Goal: Information Seeking & Learning: Check status

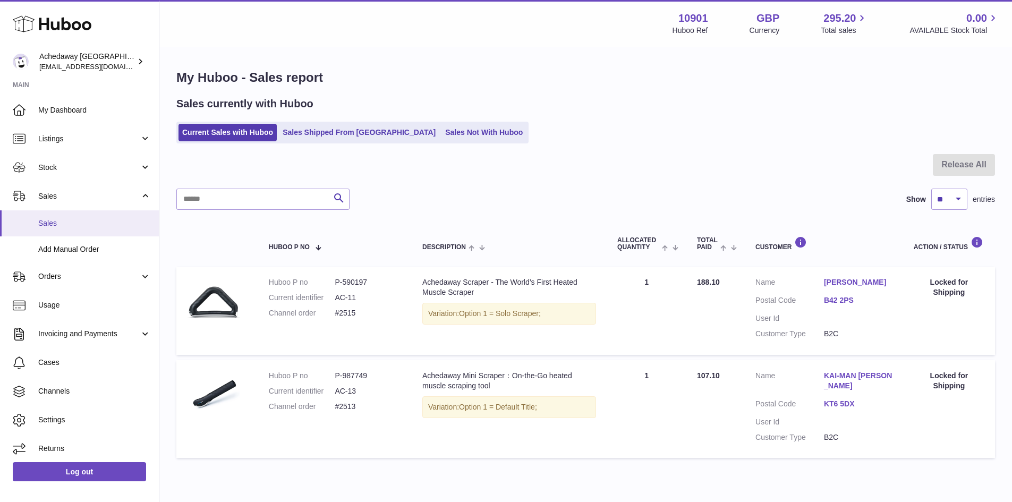
click at [120, 219] on span "Sales" at bounding box center [94, 223] width 113 height 10
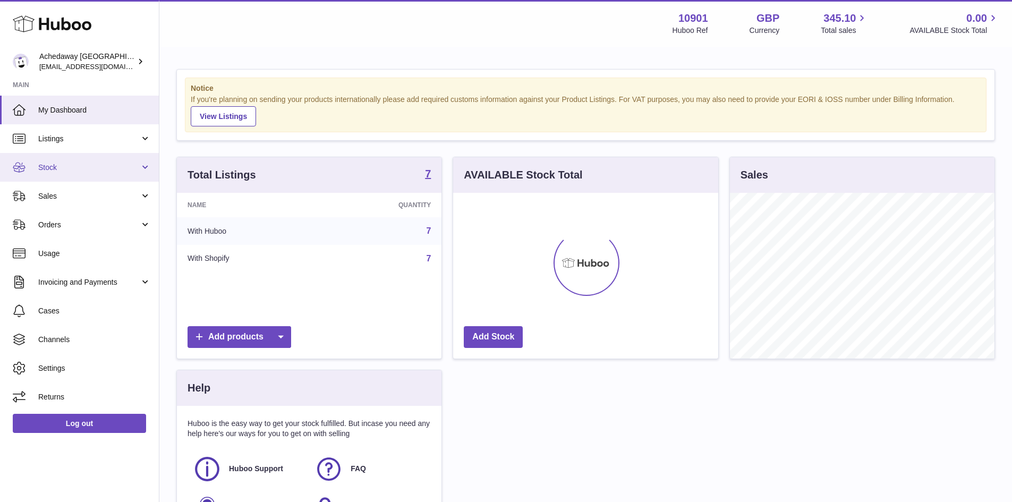
scroll to position [166, 265]
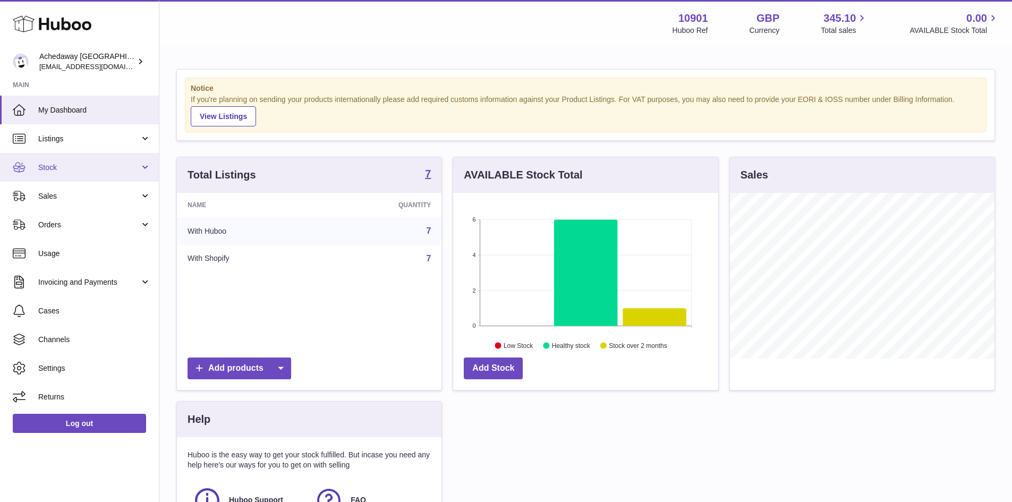
click at [100, 174] on link "Stock" at bounding box center [79, 167] width 159 height 29
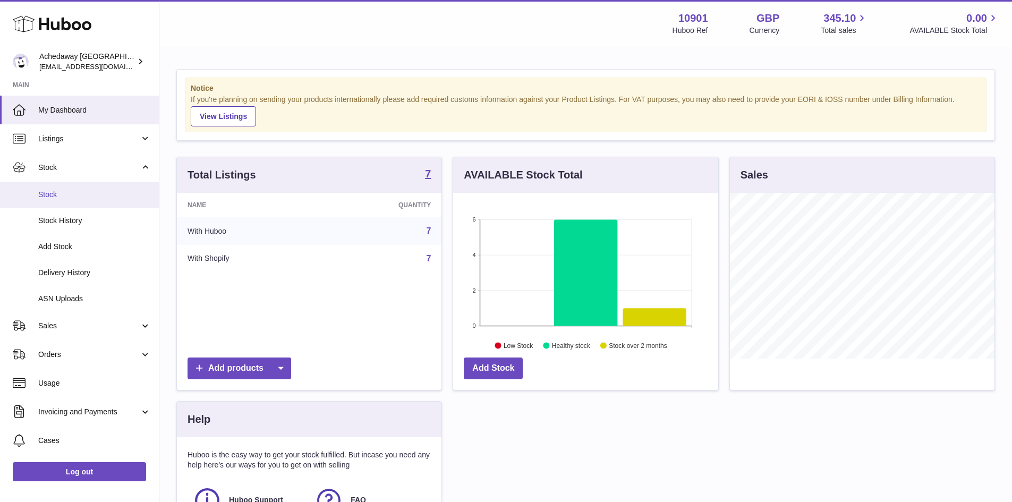
click at [100, 197] on span "Stock" at bounding box center [94, 195] width 113 height 10
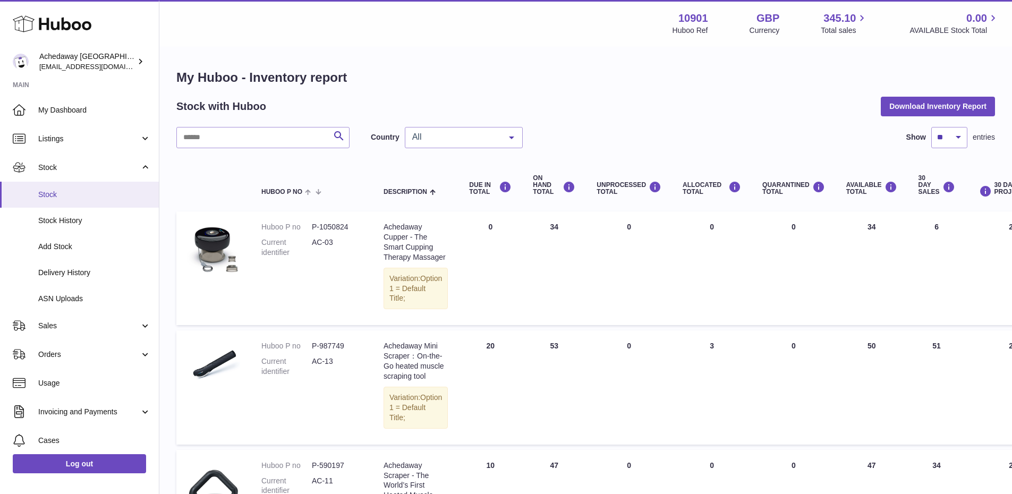
click at [64, 192] on span "Stock" at bounding box center [94, 195] width 113 height 10
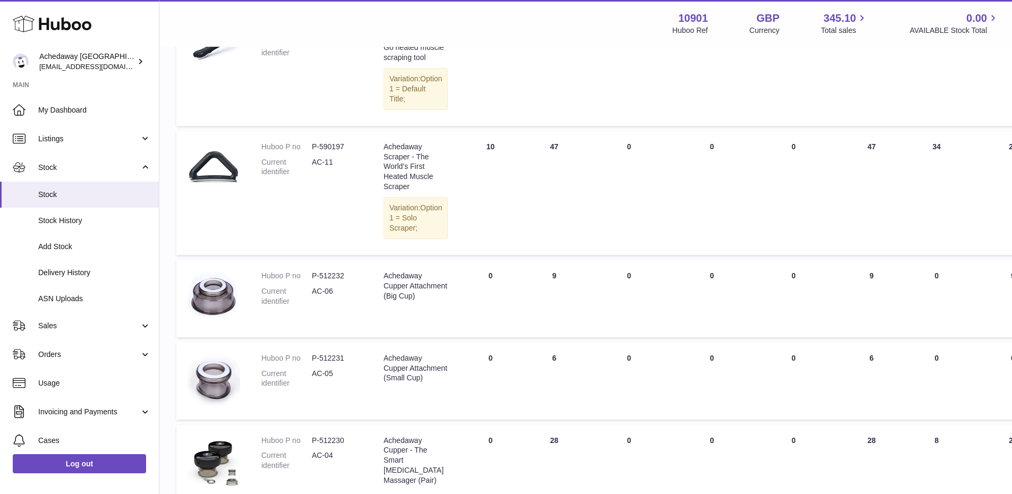
scroll to position [53, 0]
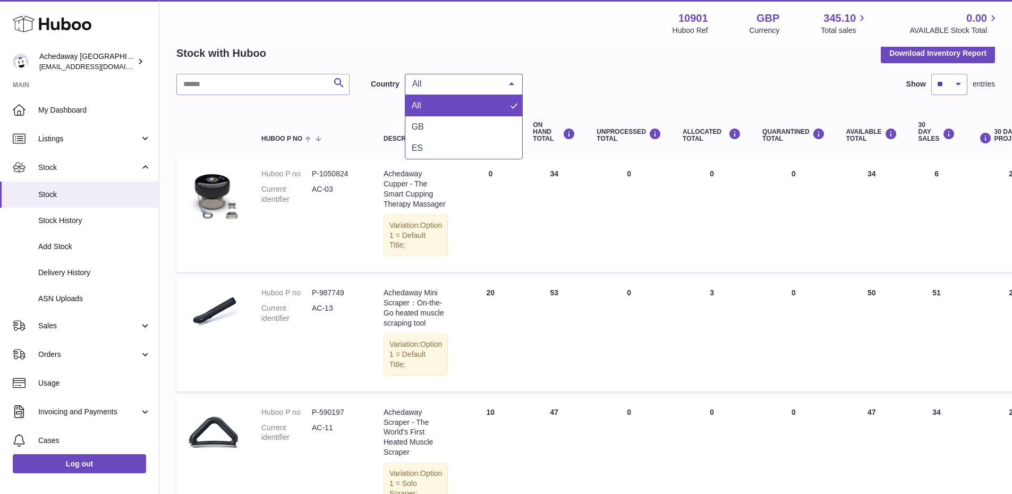
click at [480, 89] on span "All" at bounding box center [455, 84] width 91 height 11
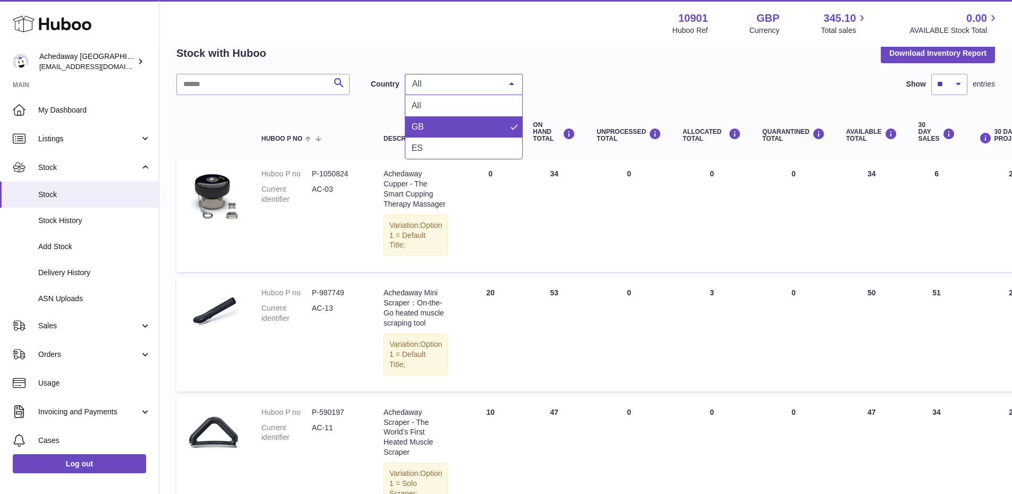
click at [461, 126] on span "GB" at bounding box center [463, 126] width 117 height 21
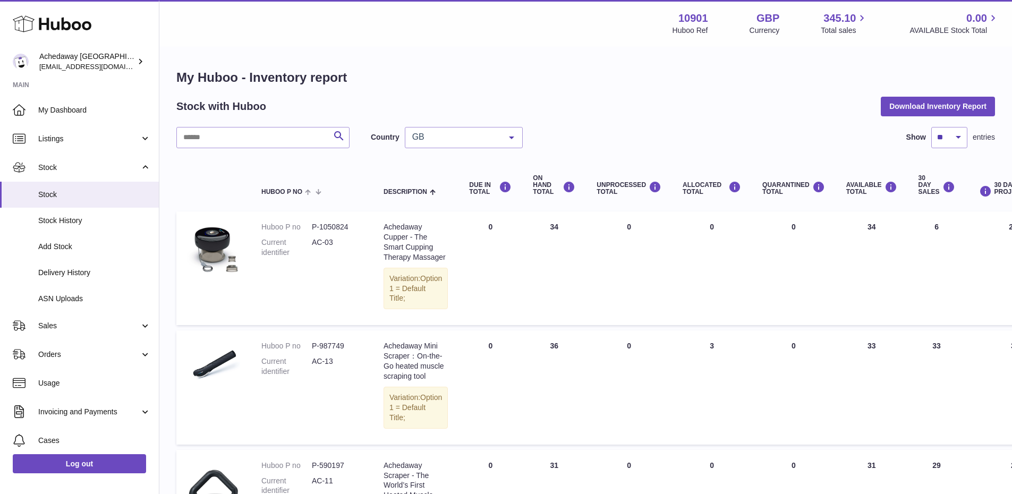
click at [475, 138] on span "GB" at bounding box center [455, 137] width 91 height 11
click at [451, 203] on span "ES" at bounding box center [463, 201] width 117 height 21
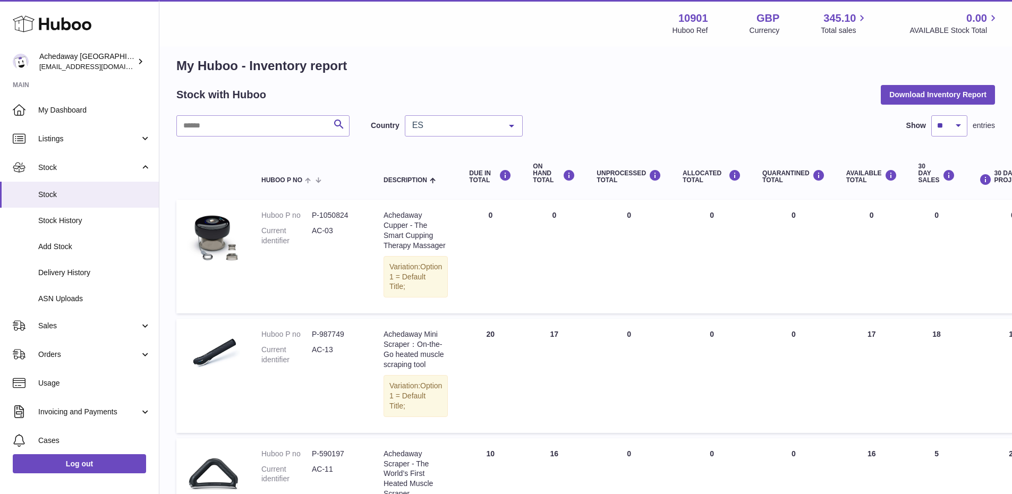
scroll to position [384, 0]
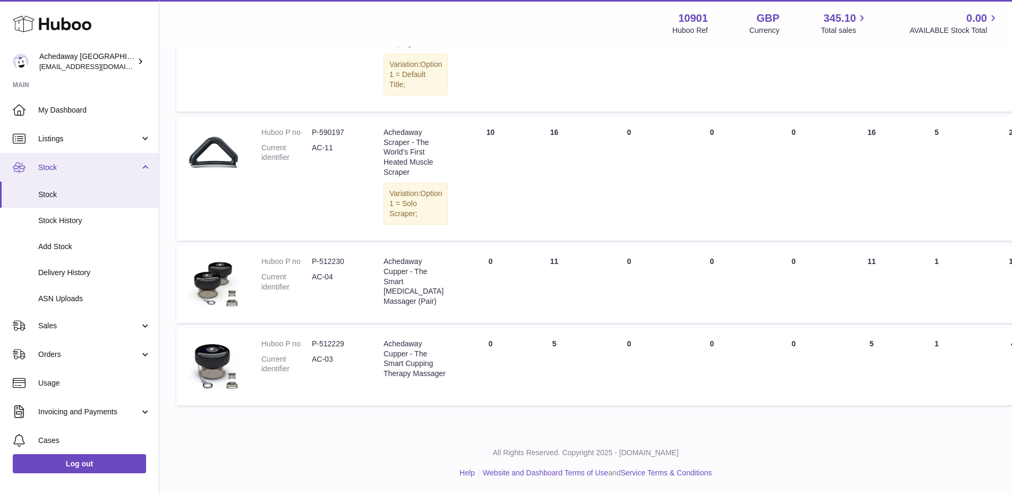
click at [77, 168] on span "Stock" at bounding box center [88, 168] width 101 height 10
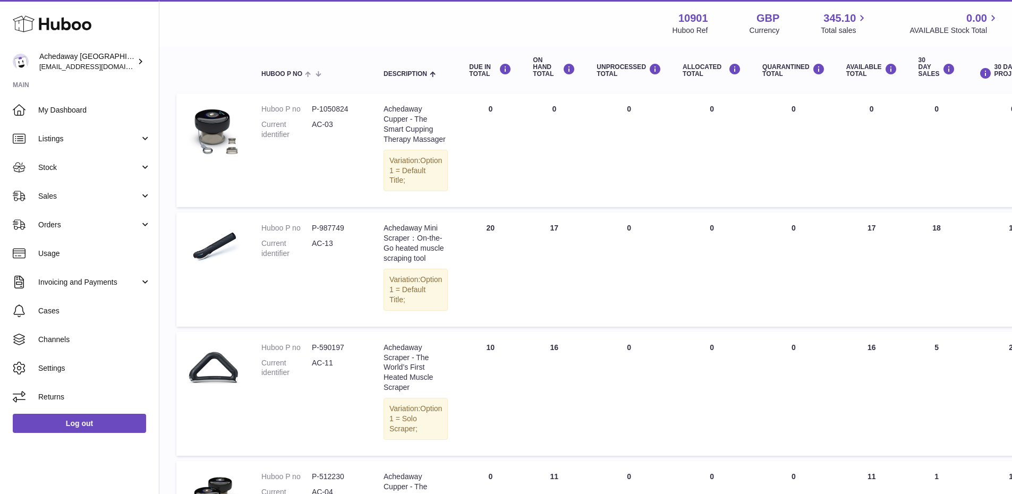
scroll to position [0, 0]
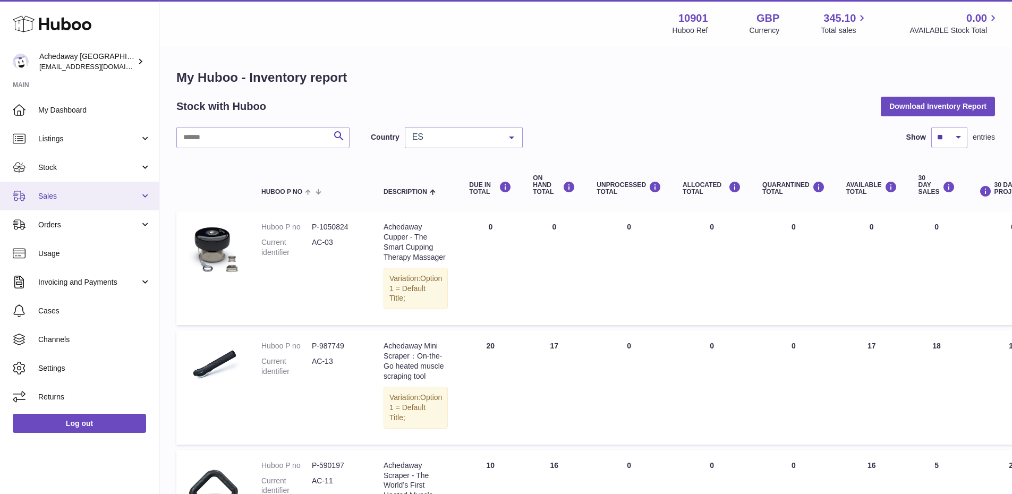
click at [96, 192] on span "Sales" at bounding box center [88, 196] width 101 height 10
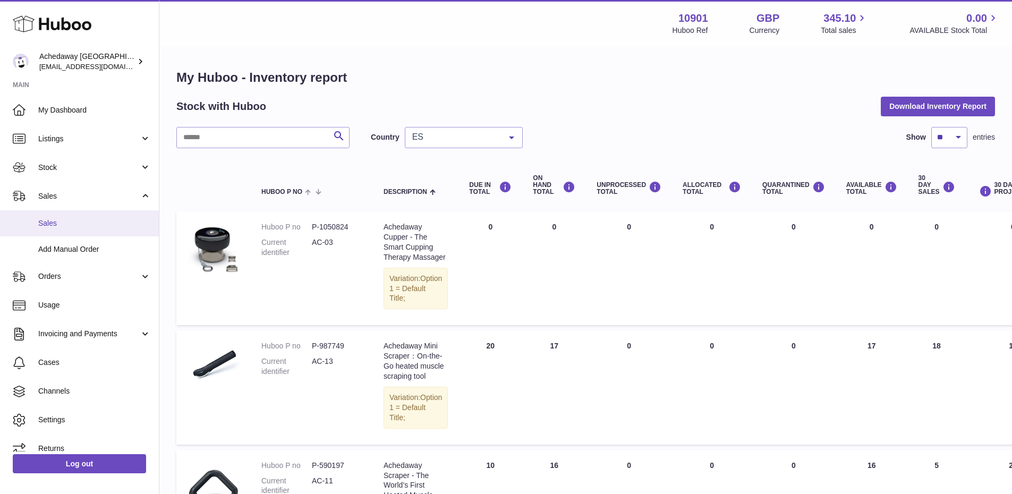
click at [90, 228] on link "Sales" at bounding box center [79, 223] width 159 height 26
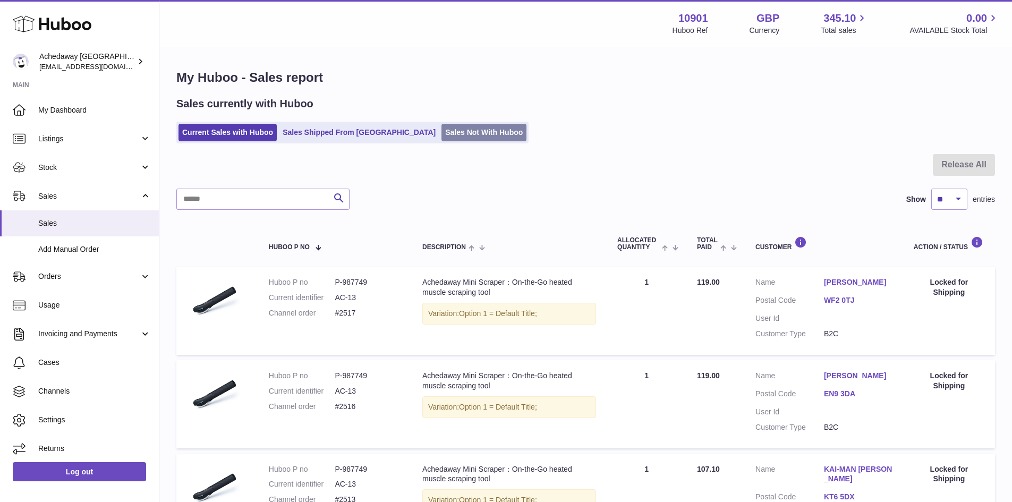
click at [441, 124] on link "Sales Not With Huboo" at bounding box center [483, 133] width 85 height 18
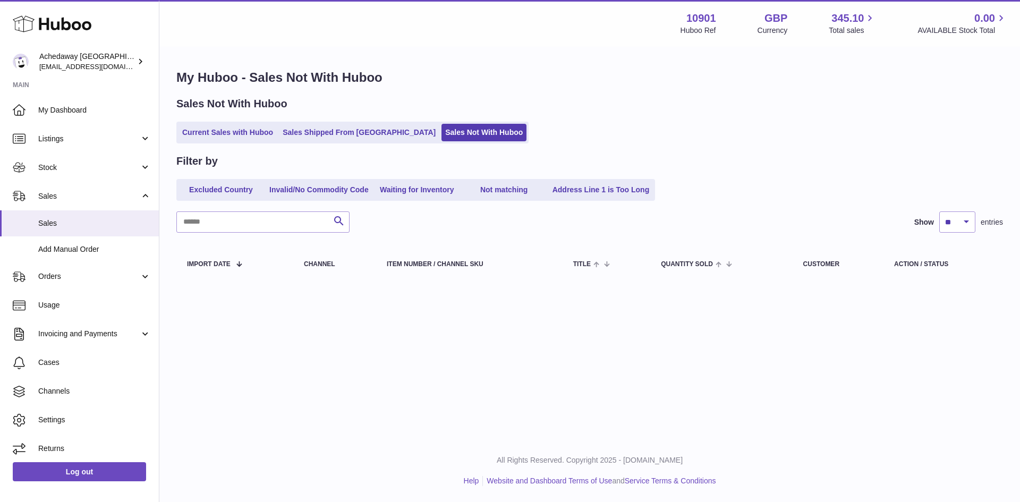
click at [233, 116] on div "Sales Not With Huboo Current Sales with Huboo Sales Shipped From [GEOGRAPHIC_DA…" at bounding box center [589, 120] width 827 height 47
click at [233, 127] on link "Current Sales with Huboo" at bounding box center [227, 133] width 98 height 18
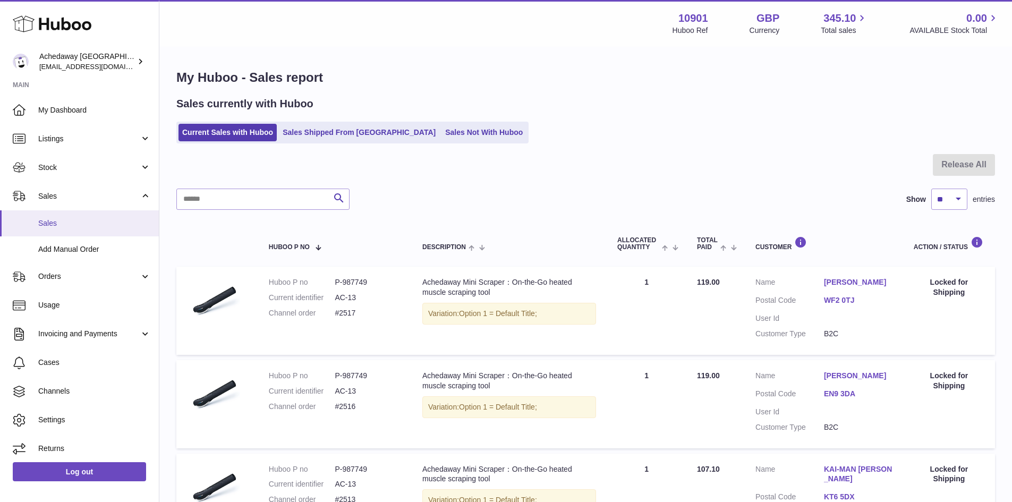
click at [122, 227] on span "Sales" at bounding box center [94, 223] width 113 height 10
click at [89, 218] on span "Sales" at bounding box center [94, 223] width 113 height 10
click at [89, 172] on span "Stock" at bounding box center [88, 168] width 101 height 10
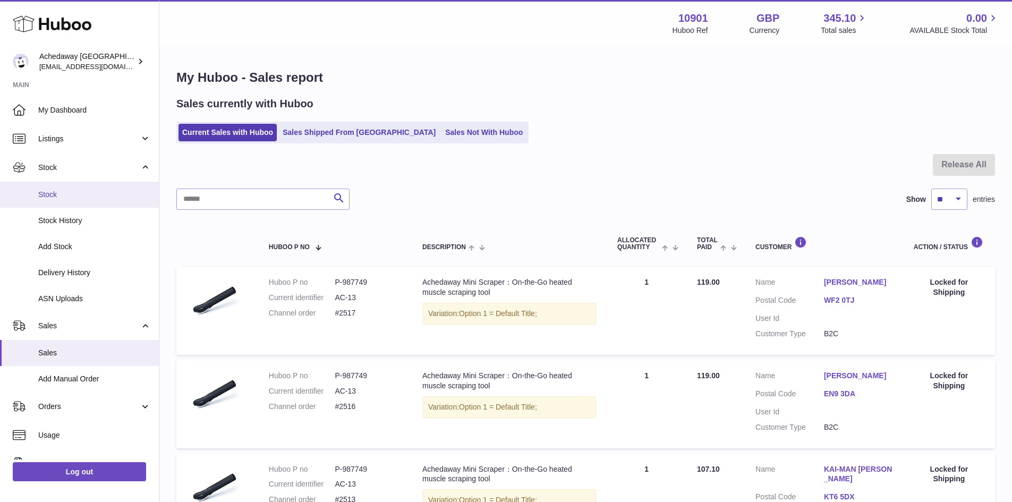
click at [96, 186] on link "Stock" at bounding box center [79, 195] width 159 height 26
